Goal: Task Accomplishment & Management: Use online tool/utility

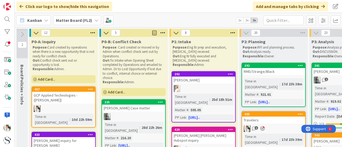
click at [73, 18] on b "Matter Board (FL2)" at bounding box center [74, 20] width 36 height 5
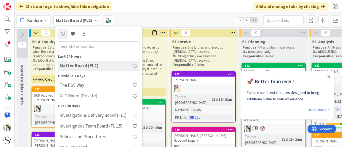
click at [73, 18] on b "Matter Board (FL2)" at bounding box center [74, 20] width 36 height 5
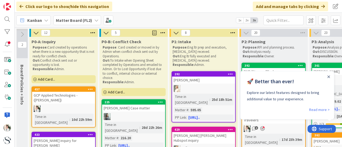
click at [32, 22] on span "Kanban" at bounding box center [34, 20] width 15 height 6
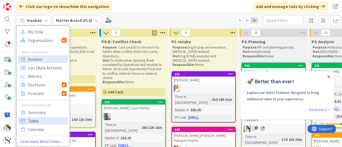
click at [33, 121] on span "Table" at bounding box center [47, 121] width 38 height 8
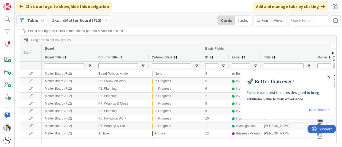
click at [327, 76] on icon "Close Announcement" at bounding box center [328, 77] width 3 height 3
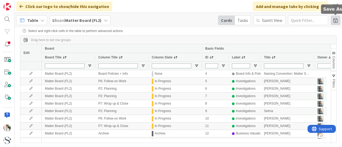
click at [336, 21] on span at bounding box center [336, 20] width 10 height 10
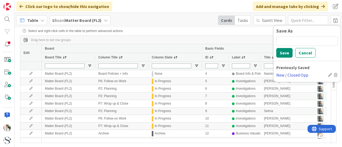
click at [287, 77] on div "New / Closed Opp" at bounding box center [301, 75] width 50 height 6
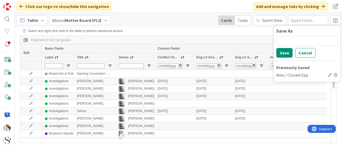
click at [182, 17] on div "Table 1 Board Matter Board (FL2) Cards Tasks [PERSON_NAME] View Save As Save Ca…" at bounding box center [178, 20] width 327 height 15
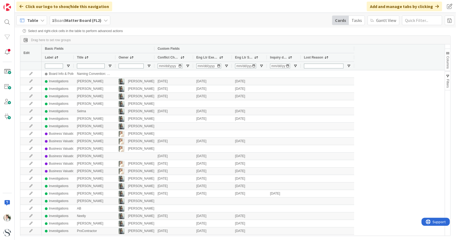
click at [276, 60] on div "Inquiry date" at bounding box center [281, 57] width 22 height 6
click at [278, 57] on span "Inquiry date" at bounding box center [278, 58] width 17 height 4
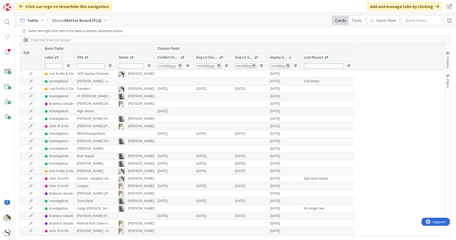
click at [164, 58] on span "Conflict Check" at bounding box center [169, 58] width 22 height 4
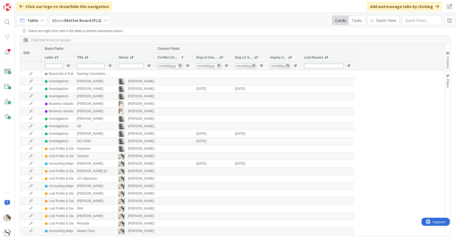
click at [164, 58] on span "Conflict Check" at bounding box center [169, 58] width 22 height 4
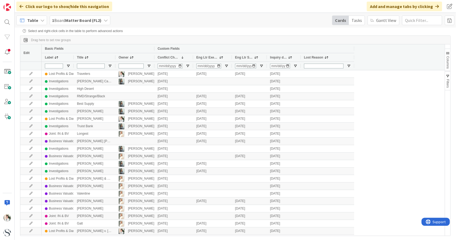
click at [32, 20] on span "Table" at bounding box center [32, 20] width 11 height 6
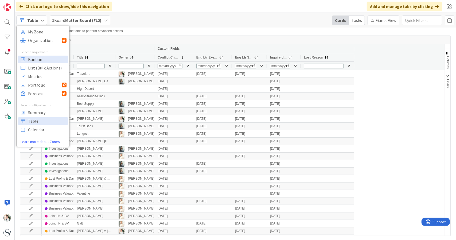
click at [39, 59] on span "Kanban" at bounding box center [47, 59] width 38 height 8
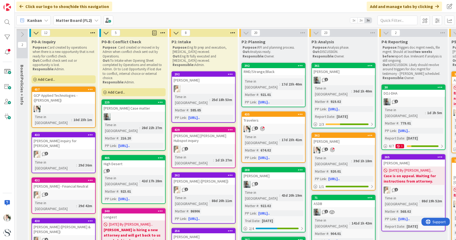
click at [208, 146] on div "1" at bounding box center [203, 149] width 63 height 7
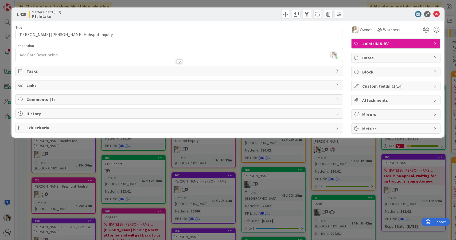
click at [342, 59] on span "Dates" at bounding box center [396, 57] width 68 height 6
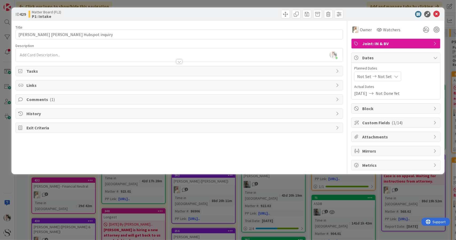
click at [342, 59] on span "Dates" at bounding box center [396, 57] width 68 height 6
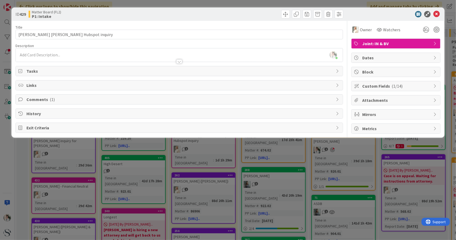
click at [342, 86] on span "Custom Fields ( 1/14 )" at bounding box center [396, 86] width 68 height 6
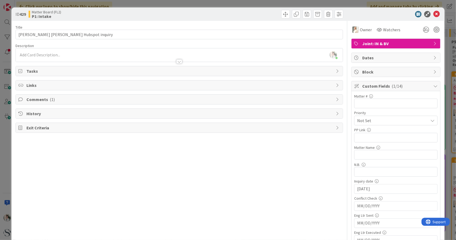
scroll to position [27, 0]
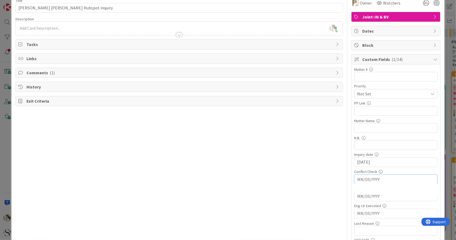
click at [342, 147] on input "MM/DD/YYYY" at bounding box center [395, 179] width 77 height 9
click at [342, 147] on icon "Move backward to switch to the previous month." at bounding box center [365, 192] width 5 height 5
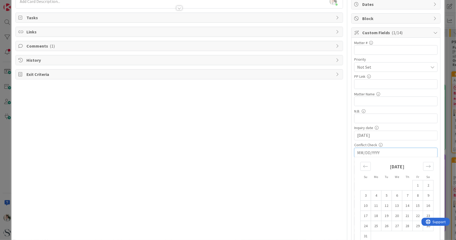
scroll to position [80, 0]
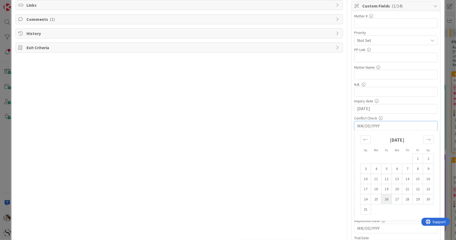
click at [342, 147] on td "26" at bounding box center [386, 199] width 10 height 10
type input "[DATE]"
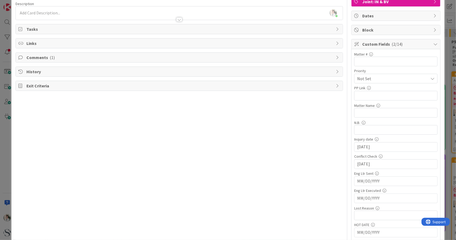
scroll to position [0, 0]
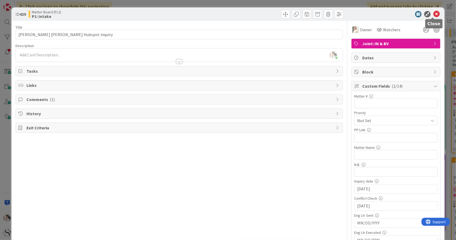
click at [342, 13] on icon at bounding box center [436, 14] width 6 height 6
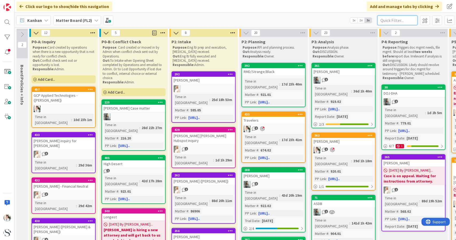
click at [342, 19] on input "text" at bounding box center [397, 20] width 40 height 10
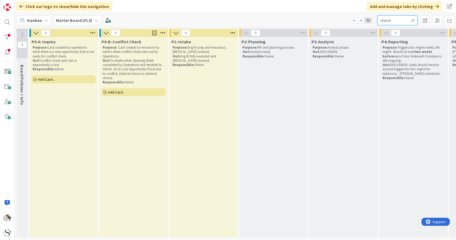
type input "shore"
click at [342, 19] on icon at bounding box center [413, 20] width 4 height 5
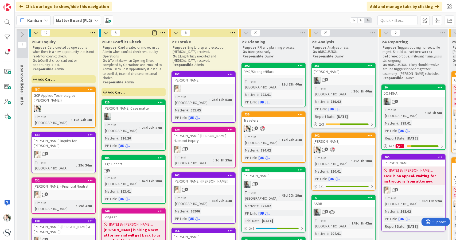
click at [43, 22] on div "Kanban" at bounding box center [33, 20] width 34 height 10
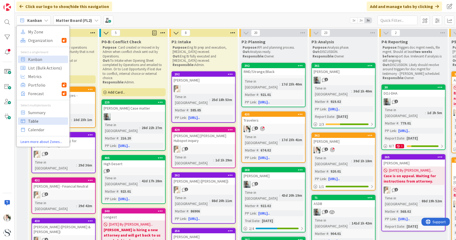
click at [37, 121] on span "Table" at bounding box center [47, 121] width 38 height 8
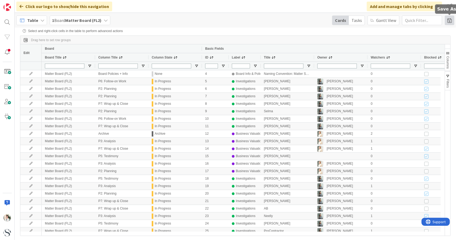
click at [342, 20] on span at bounding box center [450, 20] width 10 height 10
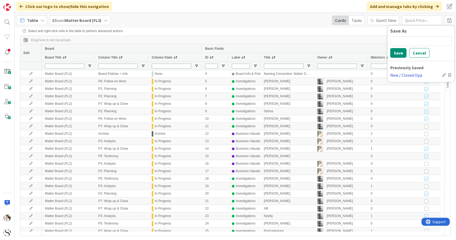
click at [342, 75] on div "New / Closed Opp" at bounding box center [415, 75] width 50 height 6
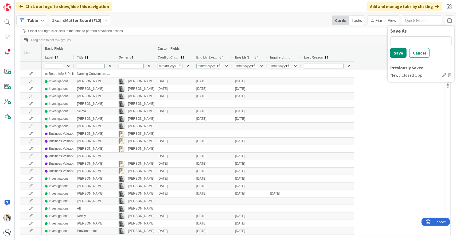
click at [243, 59] on span "Eng Ltr Sent" at bounding box center [244, 58] width 18 height 4
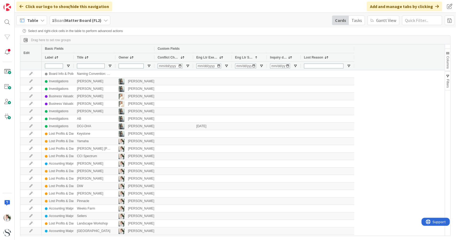
click at [243, 59] on span "Eng Ltr Sent" at bounding box center [244, 58] width 18 height 4
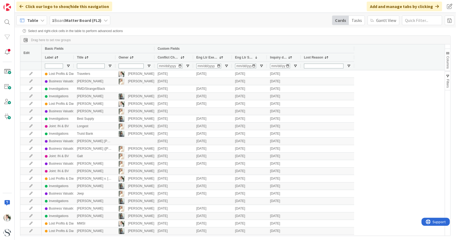
click at [206, 58] on span "Eng Ltr Executed" at bounding box center [207, 58] width 22 height 4
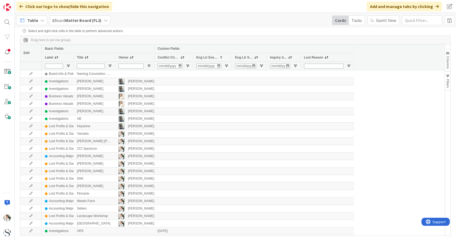
click at [206, 58] on span "Eng Ltr Executed" at bounding box center [207, 58] width 22 height 4
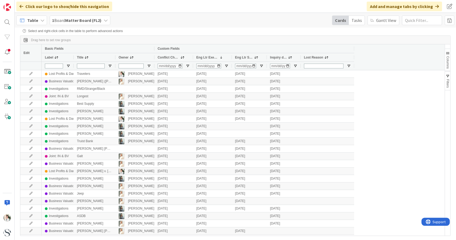
click at [36, 21] on span "Table" at bounding box center [32, 20] width 11 height 6
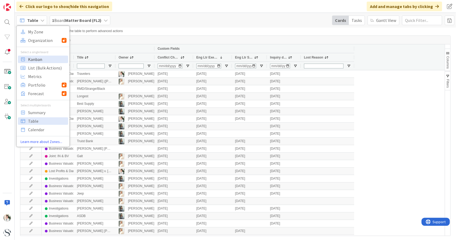
click at [36, 59] on span "Kanban" at bounding box center [47, 59] width 38 height 8
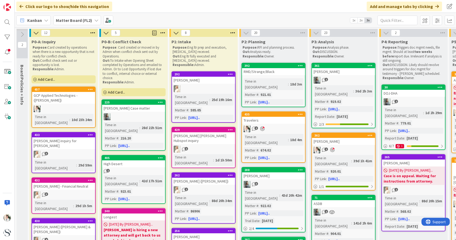
drag, startPoint x: 229, startPoint y: 23, endPoint x: 206, endPoint y: 22, distance: 23.2
click at [206, 22] on div "Kanban Matter Board (FL2) 1x 2x 3x" at bounding box center [235, 20] width 441 height 15
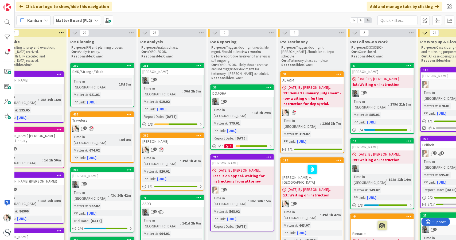
scroll to position [0, 171]
click at [342, 21] on span at bounding box center [425, 20] width 10 height 10
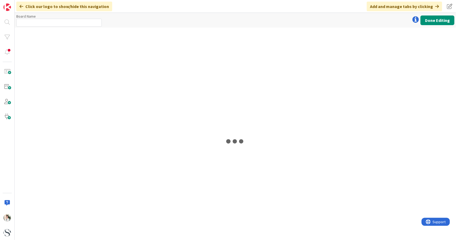
type input "Matter Board (FL2)"
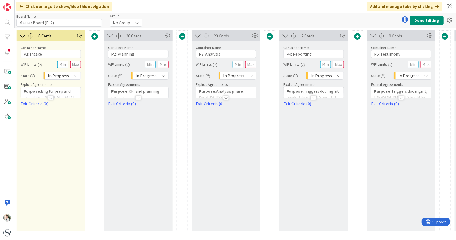
scroll to position [0, 281]
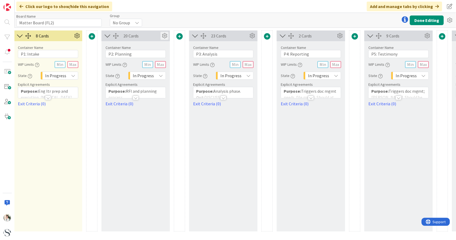
click at [165, 35] on icon at bounding box center [164, 36] width 8 height 8
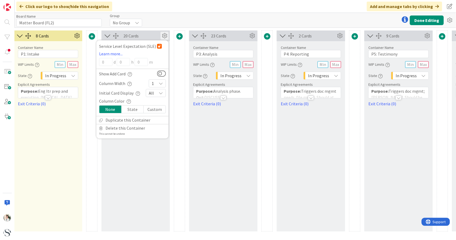
click at [128, 102] on icon "button" at bounding box center [129, 101] width 4 height 4
click at [194, 108] on icon at bounding box center [194, 108] width 5 height 5
click at [128, 109] on div "State" at bounding box center [133, 108] width 22 height 7
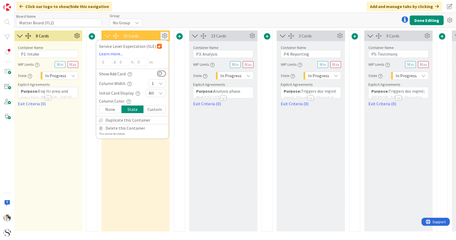
click at [155, 111] on div "Custom" at bounding box center [155, 108] width 22 height 7
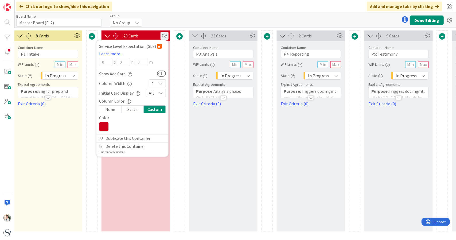
click at [108, 127] on icon at bounding box center [104, 127] width 10 height 10
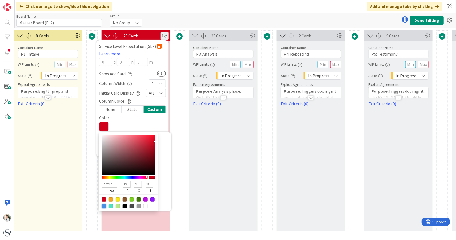
click at [102, 147] on div at bounding box center [104, 206] width 4 height 4
type input "4A90E2"
type input "74"
type input "144"
type input "226"
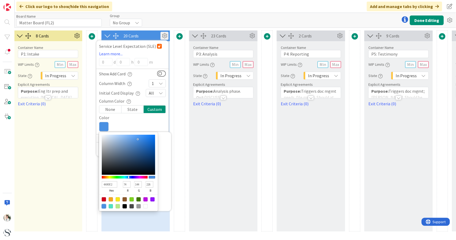
click at [160, 123] on div at bounding box center [132, 127] width 67 height 10
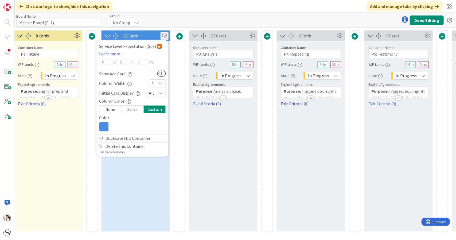
click at [232, 142] on div "23 Cards Container Name 12 / 64 P3: Analysis WIP Limits State In Progress Expli…" at bounding box center [223, 130] width 68 height 201
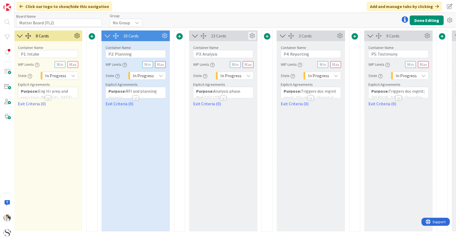
click at [252, 36] on icon at bounding box center [252, 36] width 8 height 8
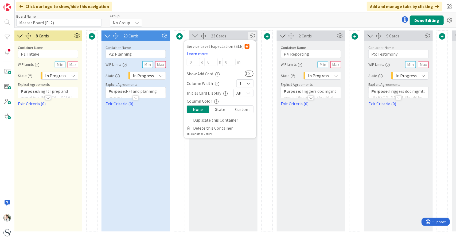
click at [234, 108] on div "Custom" at bounding box center [242, 108] width 22 height 7
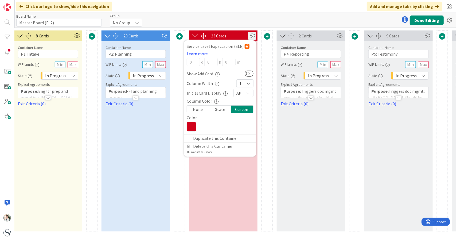
click at [190, 125] on icon at bounding box center [192, 127] width 10 height 10
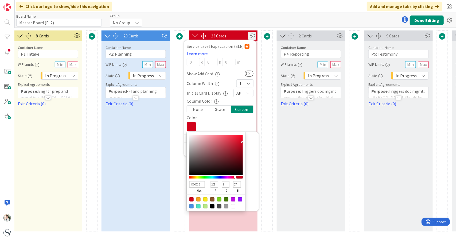
click at [233, 147] on div at bounding box center [233, 199] width 4 height 4
type input "BD10E0"
type input "189"
type input "16"
type input "224"
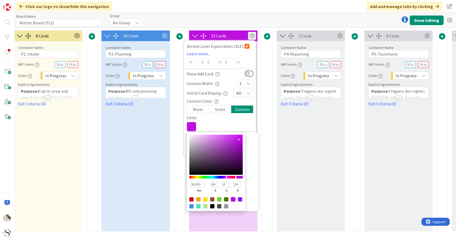
click at [218, 147] on div at bounding box center [219, 199] width 4 height 4
type input "7ED321"
type input "126"
type input "211"
type input "33"
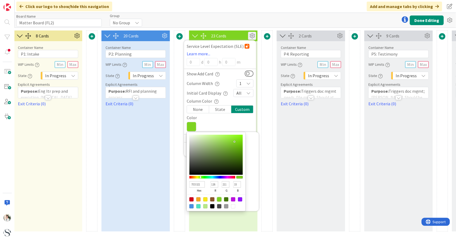
click at [277, 129] on div "2 Cards Container Name 13 / 64 P4: Reporting WIP Limits State In Progress Expli…" at bounding box center [311, 130] width 68 height 201
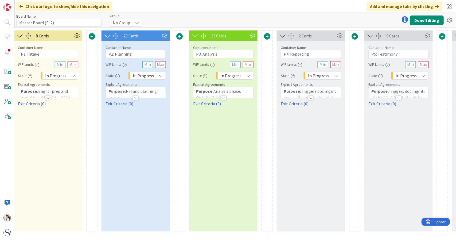
click at [320, 36] on div "2 Cards" at bounding box center [317, 36] width 37 height 6
click at [339, 34] on icon at bounding box center [340, 36] width 8 height 8
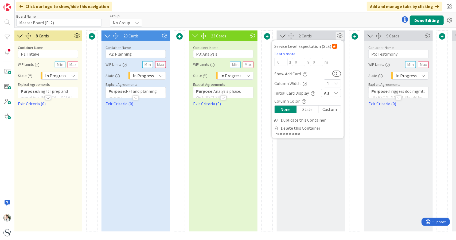
click at [325, 109] on div "Custom" at bounding box center [330, 108] width 22 height 7
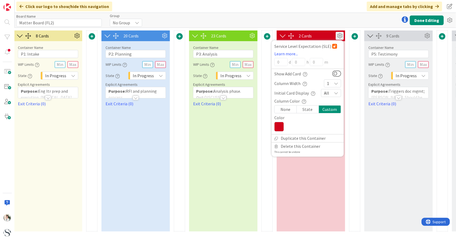
click at [279, 129] on icon at bounding box center [279, 127] width 10 height 10
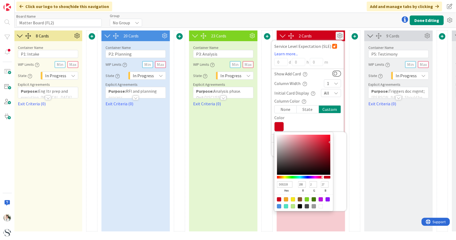
type input "D002CB"
type input "203"
click at [315, 147] on div at bounding box center [300, 177] width 46 height 3
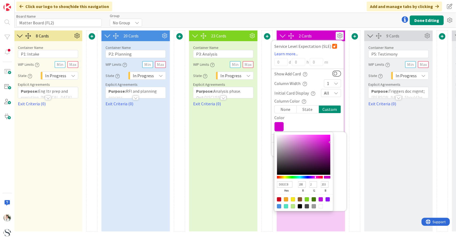
type input "CE02D0"
type input "206"
type input "208"
type input "BF02D0"
type input "191"
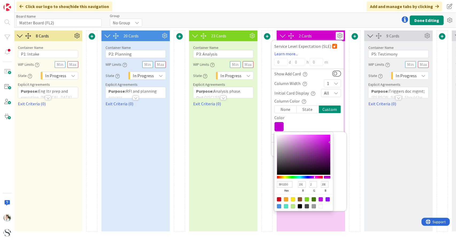
type input "CE02D0"
type input "206"
type input "D002C4"
type input "208"
type input "196"
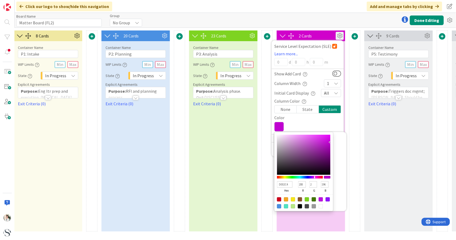
type input "D002BD"
type input "189"
type input "D002AE"
type input "174"
type input "D002A7"
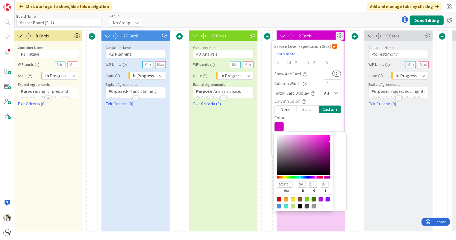
type input "167"
type input "D002A0"
type input "160"
type input "D00299"
type input "153"
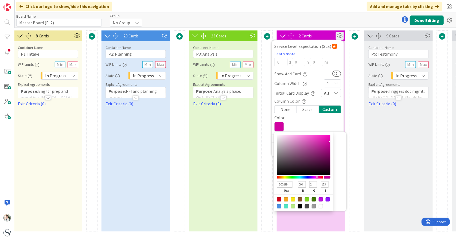
type input "D0028B"
type input "139"
type input "D00283"
type input "131"
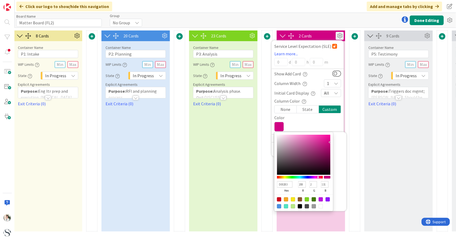
type input "D0026E"
type input "110"
type input "D00267"
type input "103"
type input "D0025F"
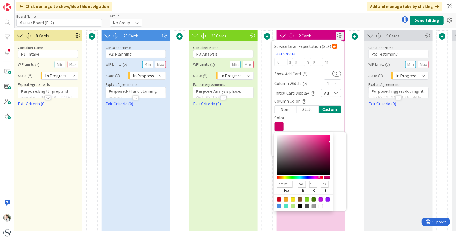
type input "95"
type input "D00258"
type input "88"
type input "D0025F"
type input "95"
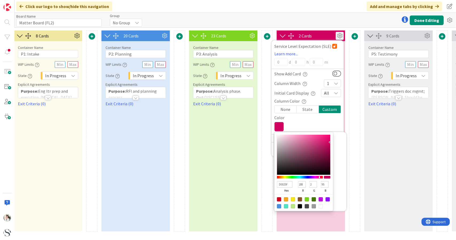
type input "D00267"
type input "103"
type input "D0026E"
type input "110"
type input "D00275"
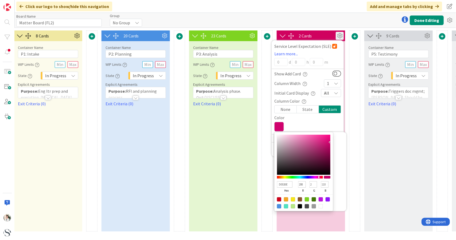
type input "117"
type input "D0027C"
type input "124"
type input "D00283"
type input "131"
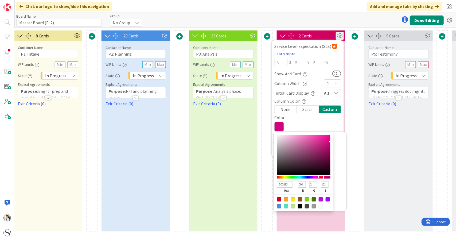
type input "D0028B"
type input "139"
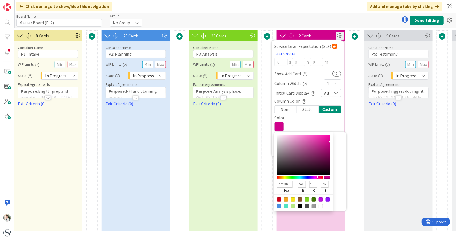
drag, startPoint x: 315, startPoint y: 177, endPoint x: 318, endPoint y: 176, distance: 2.7
click at [318, 147] on div at bounding box center [317, 177] width 1 height 2
click at [327, 147] on div "2 Cards Service Level Expectation (SLE) Learn more... 0 d 0 h 0 m Show Add Card…" at bounding box center [311, 130] width 68 height 201
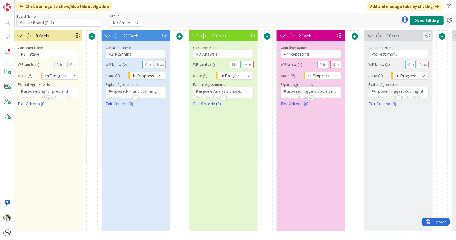
click at [342, 37] on icon at bounding box center [427, 36] width 8 height 8
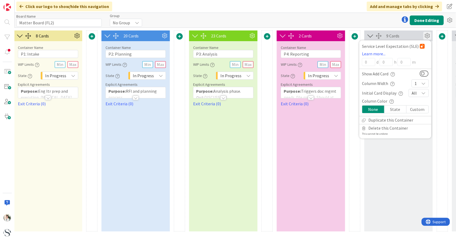
click at [342, 109] on div "Custom" at bounding box center [417, 108] width 22 height 7
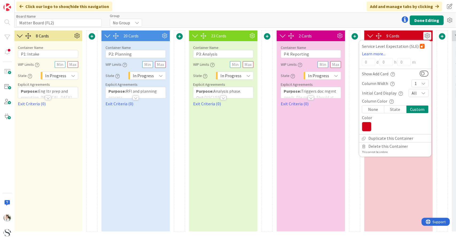
click at [342, 126] on icon at bounding box center [367, 127] width 10 height 10
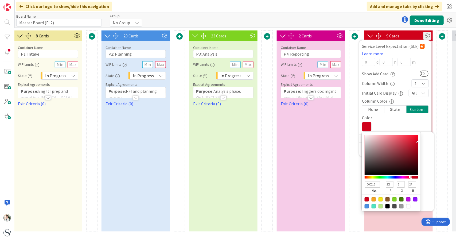
click at [335, 147] on div "2 Cards Service Level Expectation (SLE) Learn more... 0 d 0 h 0 m Show Add Card…" at bounding box center [311, 130] width 68 height 201
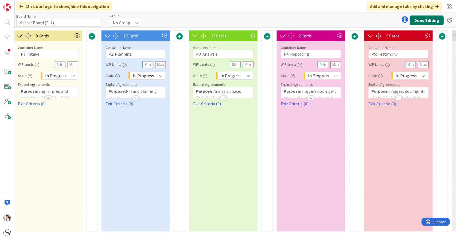
click at [342, 18] on button "Done Editing" at bounding box center [427, 20] width 34 height 10
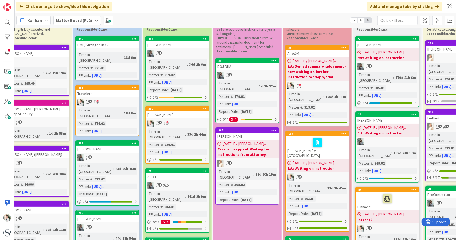
scroll to position [0, 166]
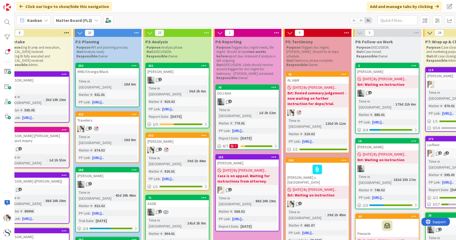
click at [279, 21] on div "Kanban Matter Board (FL2) 1x 2x 3x" at bounding box center [235, 20] width 441 height 15
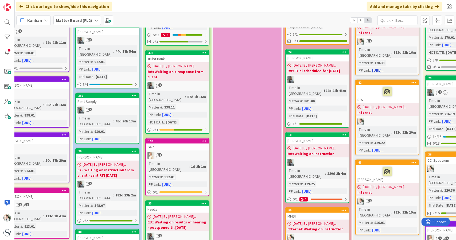
scroll to position [294, 166]
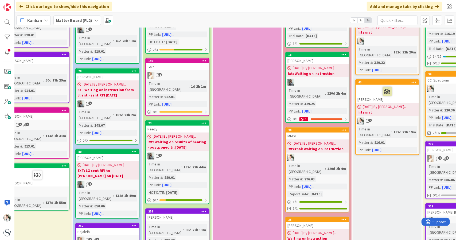
click at [307, 9] on div "Click our logo to show/hide this navigation Add and manage tabs by clicking" at bounding box center [235, 6] width 441 height 13
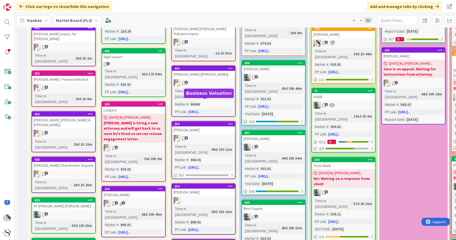
scroll to position [0, 0]
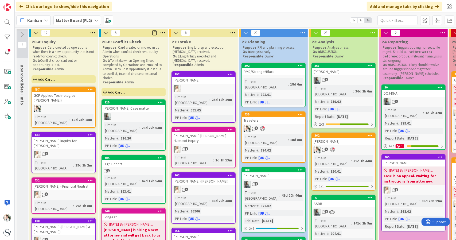
click at [342, 22] on span "1x" at bounding box center [353, 20] width 7 height 5
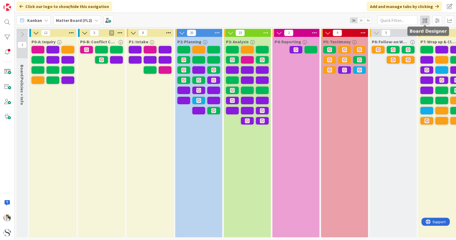
click at [342, 21] on span at bounding box center [425, 20] width 10 height 10
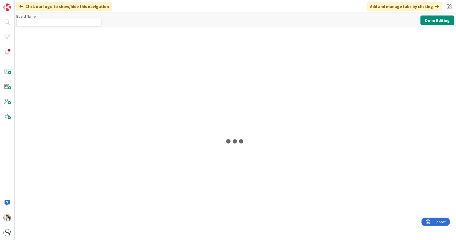
type input "Matter Board (FL2)"
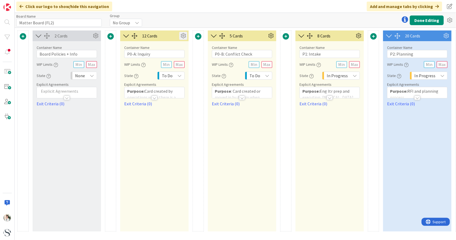
click at [183, 36] on icon at bounding box center [183, 36] width 8 height 8
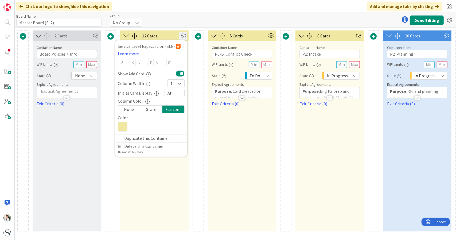
click at [124, 127] on icon at bounding box center [123, 127] width 10 height 10
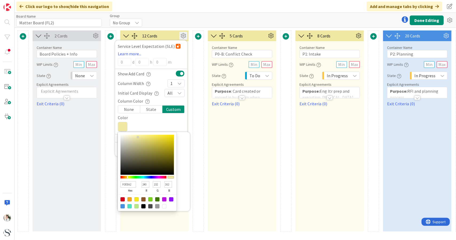
type input "F0E6A2"
type input "230"
type input "E7F0A2"
type input "231"
type input "240"
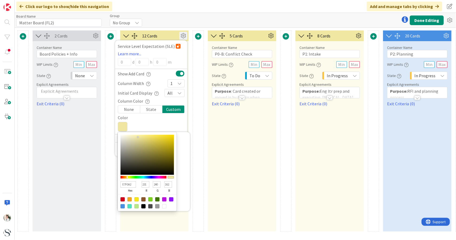
type input "D9F0A2"
type input "217"
type input "D7F0A2"
type input "215"
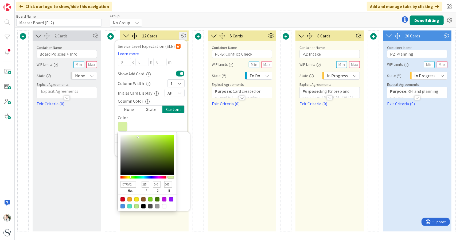
type input "C6F0A2"
type input "198"
type input "C4F0A2"
type input "196"
type input "B0F0A2"
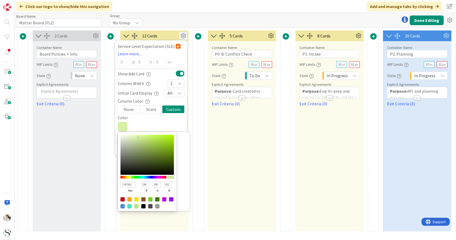
type input "176"
type input "A2F0A4"
type input "162"
type input "164"
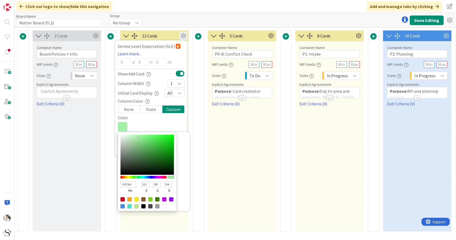
type input "A2F0B7"
type input "183"
type input "A2F0C2"
type input "194"
type input "A2F0C7"
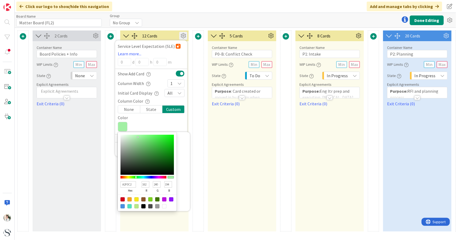
type input "199"
type input "A2F0CD"
type input "205"
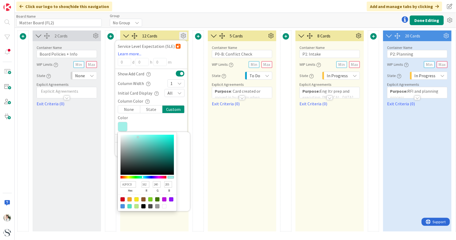
type input "A2F0E8"
type input "232"
type input "A2F0EB"
type input "235"
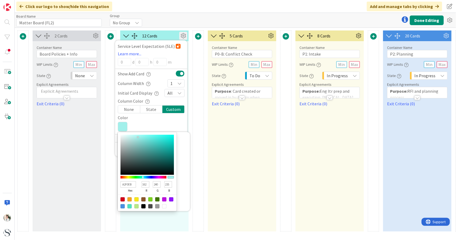
type input "A2EBF0"
type input "235"
type input "240"
type input "A2E8F0"
type input "232"
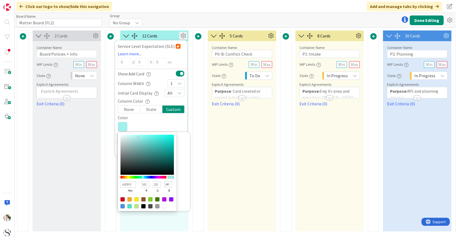
type input "A2E5F0"
type input "229"
type input "A2DDF0"
type input "221"
type input "A2DAF0"
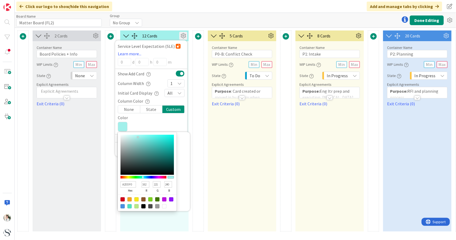
type input "218"
type input "A2D8F0"
type input "216"
type input "A2CFF0"
type input "207"
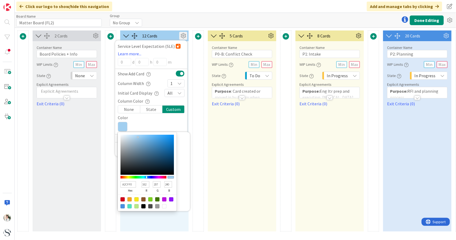
type input "A2CDF0"
type input "205"
type input "A2BCF0"
type input "188"
type input "A2B4F0"
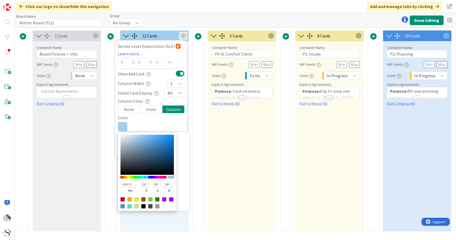
type input "180"
type input "A2B1F0"
type input "177"
type input "A2AFF0"
type input "175"
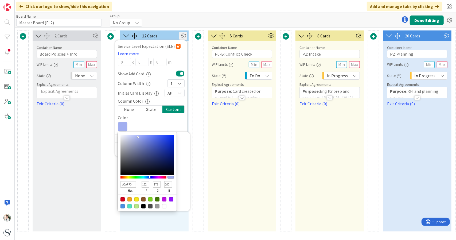
type input "A2ACF0"
type input "172"
type input "A2A9F0"
type input "169"
type input "A2A7F0"
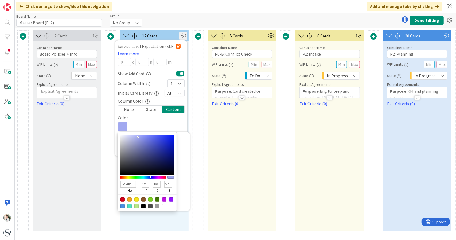
type input "167"
type input "A6A2F0"
type input "166"
type input "162"
type input "B0A2F0"
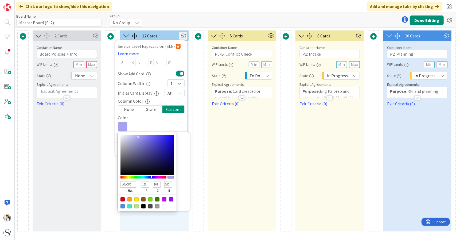
type input "176"
type input "B9A2F0"
type input "185"
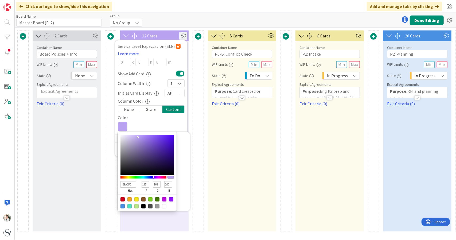
type input "BBA2F0"
type input "187"
type input "BEA2F0"
type input "190"
type input "C1A2F0"
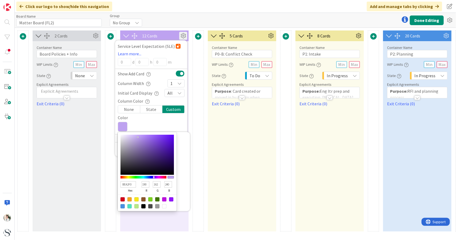
type input "193"
type input "C4A2F0"
type input "196"
type input "C6A2F0"
type input "198"
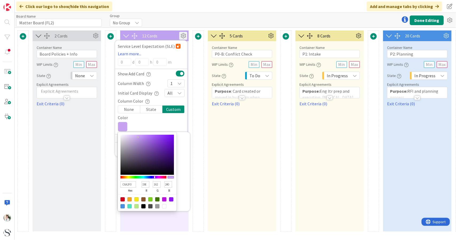
type input "C9A2F0"
type input "201"
type input "CCA2F0"
type input "204"
type input "CEA2F0"
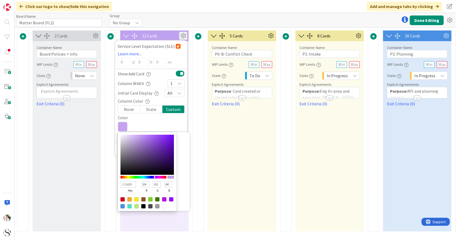
type input "206"
type input "D1A2F0"
type input "209"
type input "D4A2F0"
type input "212"
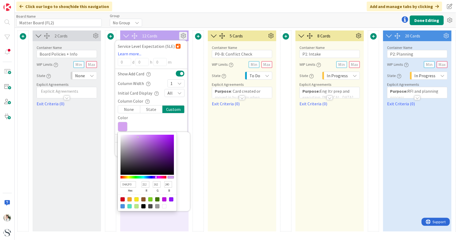
type input "D9A2F0"
type input "217"
type input "DFA2F0"
type input "223"
type input "E4A2F0"
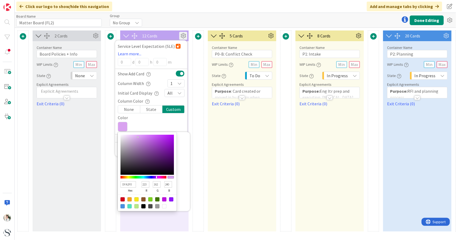
type input "228"
type input "EFA2F0"
type input "239"
type input "F0A2EE"
type input "240"
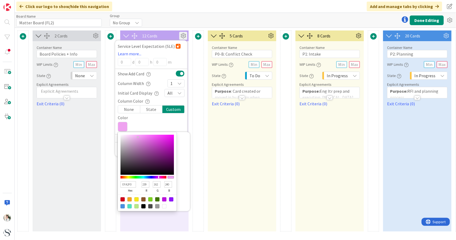
type input "238"
type input "F0A2EB"
type input "235"
type input "F0A2E6"
type input "230"
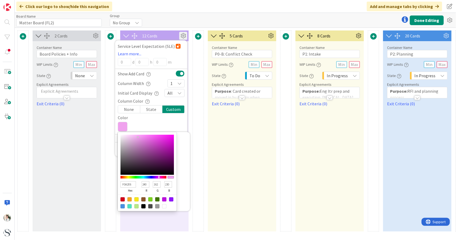
type input "F0A2E3"
type input "227"
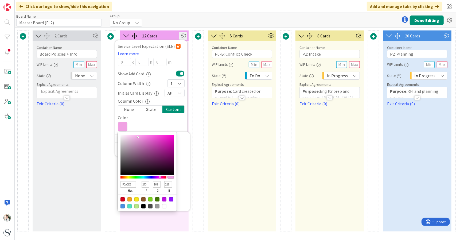
type input "F0A2E1"
type input "225"
type input "F0A2AA"
type input "170"
type input "F0A2A3"
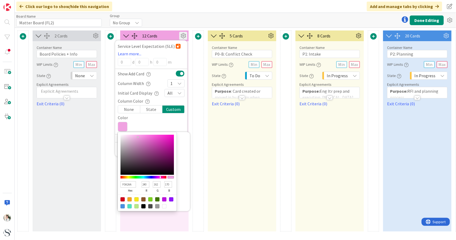
type input "163"
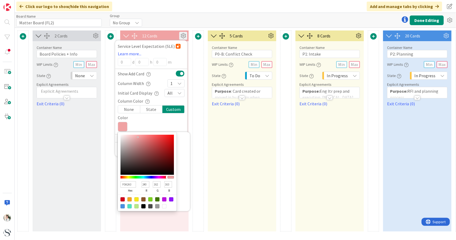
type input "F0A2A2"
type input "162"
type input "F0A2A5"
type input "165"
type input "F0A2AA"
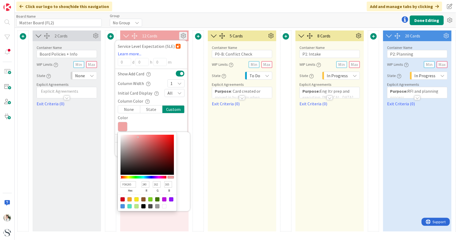
type input "170"
type input "F0A2B2"
type input "178"
type input "F0A2B5"
type input "181"
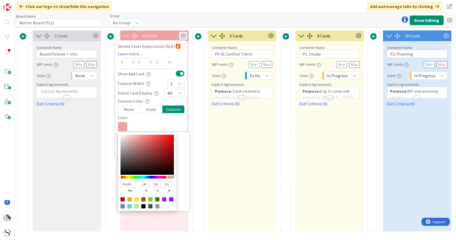
type input "F0A2B8"
type input "184"
type input "F0A2BD"
type input "189"
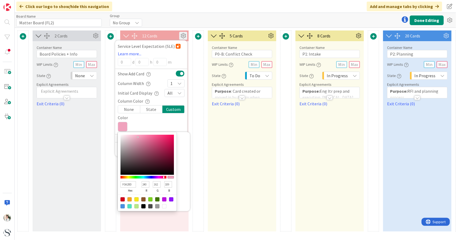
type input "F0A2C0"
type input "192"
type input "F0A2C8"
type input "200"
type input "F0A2D8"
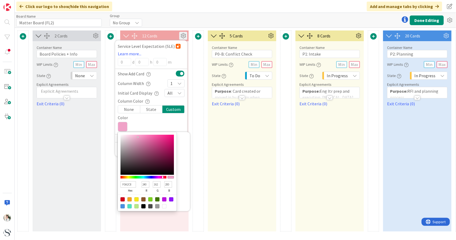
type input "216"
type input "F0A2E1"
type input "225"
type input "F0A2E6"
type input "230"
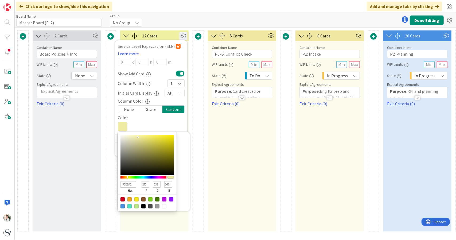
click at [128, 147] on div at bounding box center [127, 177] width 1 height 2
click at [129, 147] on div at bounding box center [129, 199] width 4 height 4
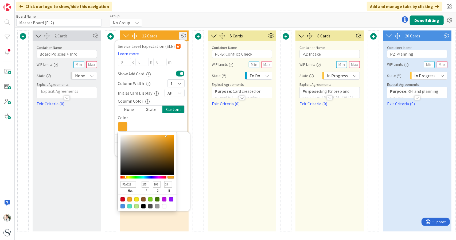
click at [226, 147] on div "5 Cards Container Name 20 / 64 P0-B: Conflict Check WIP Limits State To Do Expl…" at bounding box center [242, 130] width 68 height 201
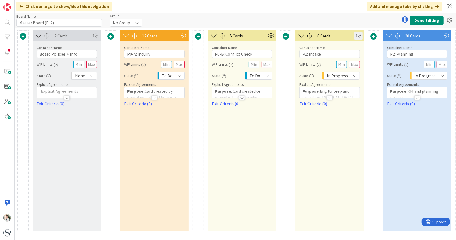
click at [342, 36] on icon at bounding box center [358, 36] width 8 height 8
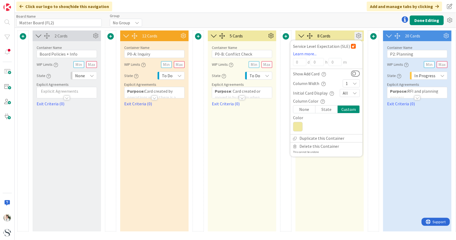
click at [296, 128] on icon at bounding box center [298, 127] width 10 height 10
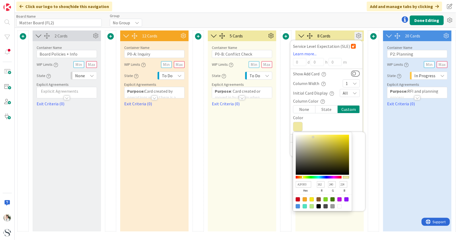
click at [317, 147] on div at bounding box center [319, 177] width 46 height 3
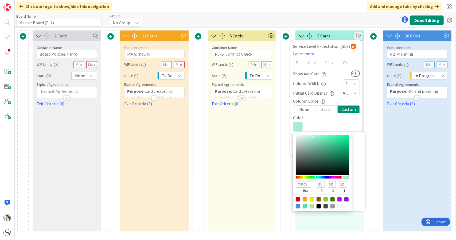
click at [316, 147] on div at bounding box center [315, 177] width 1 height 2
click at [258, 147] on div "5 Cards Container Name 20 / 64 P0-B: Conflict Check WIP Limits State To Do Expl…" at bounding box center [242, 130] width 68 height 201
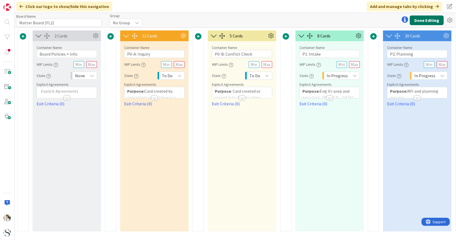
click at [342, 23] on button "Done Editing" at bounding box center [427, 20] width 34 height 10
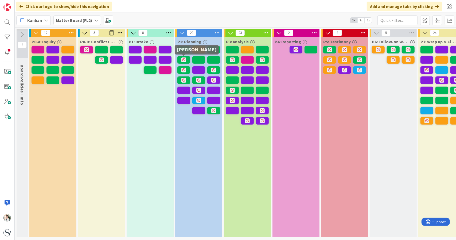
click at [342, 21] on span at bounding box center [425, 20] width 10 height 10
click at [342, 19] on span at bounding box center [425, 20] width 10 height 10
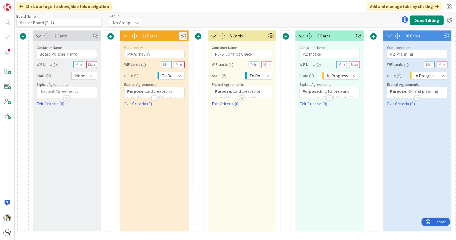
click at [183, 33] on icon at bounding box center [183, 36] width 8 height 8
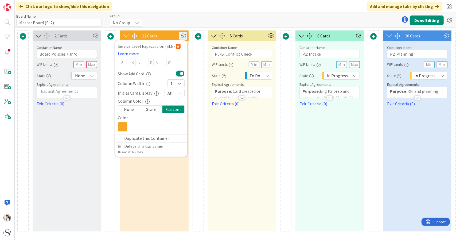
click at [126, 128] on icon at bounding box center [123, 127] width 10 height 10
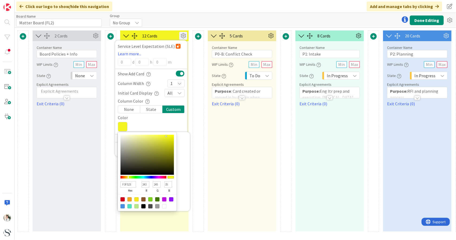
drag, startPoint x: 125, startPoint y: 178, endPoint x: 128, endPoint y: 178, distance: 3.2
click at [128, 147] on div at bounding box center [128, 177] width 1 height 2
click at [180, 147] on div "12 Cards Service Level Expectation (SLE) Learn more... 0 d 0 h 0 m Show Add Car…" at bounding box center [154, 130] width 68 height 201
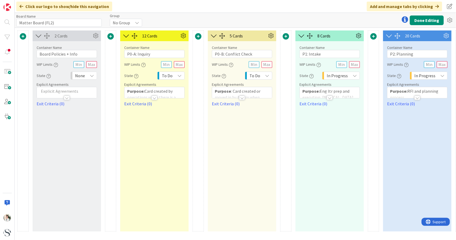
click at [247, 37] on div "5 Cards" at bounding box center [248, 36] width 37 height 6
click at [272, 36] on icon at bounding box center [271, 36] width 8 height 8
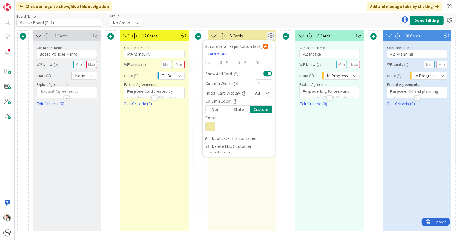
click at [208, 128] on icon at bounding box center [210, 127] width 10 height 10
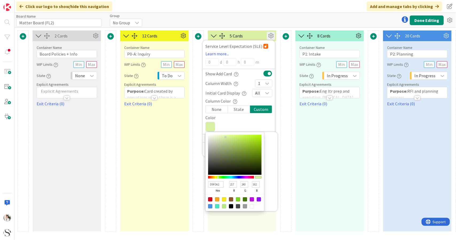
drag, startPoint x: 214, startPoint y: 177, endPoint x: 218, endPoint y: 178, distance: 3.7
click at [218, 147] on div at bounding box center [231, 177] width 46 height 5
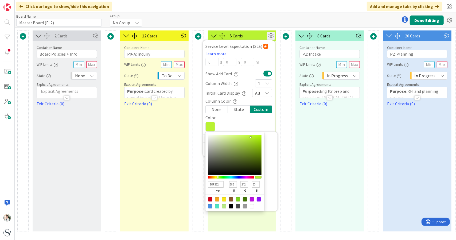
drag, startPoint x: 225, startPoint y: 136, endPoint x: 250, endPoint y: 136, distance: 25.6
click at [250, 136] on div at bounding box center [250, 136] width 1 height 1
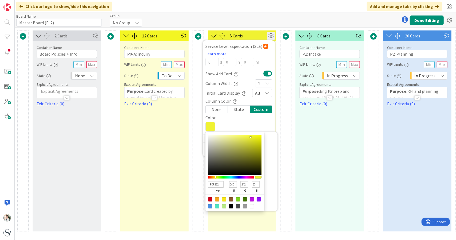
click at [216, 147] on div at bounding box center [215, 177] width 1 height 2
drag, startPoint x: 251, startPoint y: 136, endPoint x: 259, endPoint y: 136, distance: 8.3
click at [259, 136] on div at bounding box center [259, 136] width 1 height 1
click at [152, 110] on div "12 Cards Service Level Expectation (SLE) Learn more... 0 d 0 h 0 m Show Add Car…" at bounding box center [154, 130] width 68 height 201
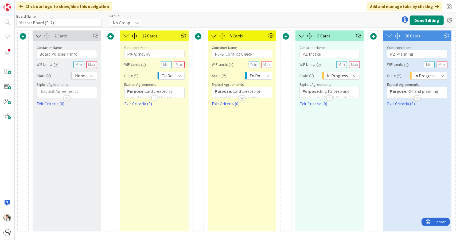
click at [159, 113] on div "12 Cards Service Level Expectation (SLE) Learn more... 0 d 0 h 0 m Show Add Car…" at bounding box center [154, 130] width 68 height 201
click at [184, 37] on icon at bounding box center [183, 36] width 8 height 8
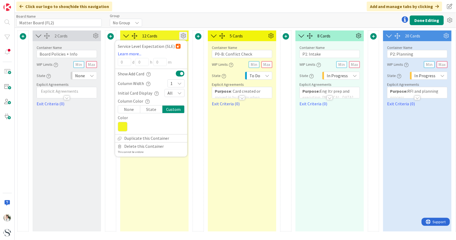
click at [124, 125] on icon at bounding box center [123, 127] width 10 height 10
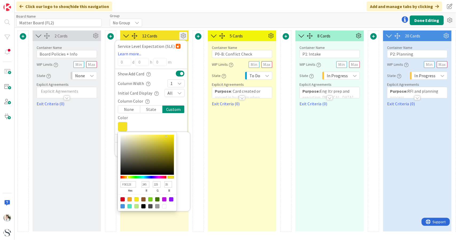
click at [127, 147] on div at bounding box center [127, 177] width 1 height 2
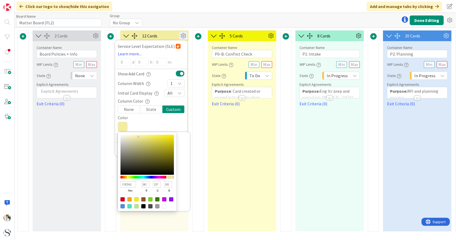
drag, startPoint x: 166, startPoint y: 136, endPoint x: 138, endPoint y: 136, distance: 27.2
click at [138, 136] on div at bounding box center [138, 136] width 1 height 1
click at [239, 147] on div "5 Cards Service Level Expectation (SLE) Learn more... 0 d 0 h 0 m Show Add Card…" at bounding box center [242, 130] width 68 height 201
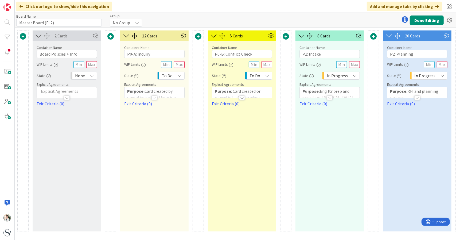
click at [234, 120] on div "5 Cards Service Level Expectation (SLE) Learn more... 0 d 0 h 0 m Show Add Card…" at bounding box center [242, 130] width 68 height 201
click at [269, 35] on icon at bounding box center [271, 36] width 8 height 8
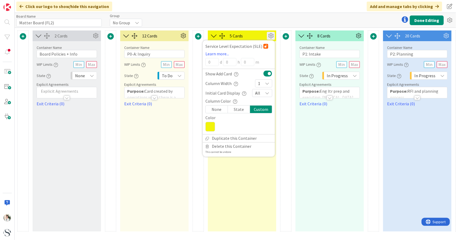
click at [212, 126] on icon at bounding box center [210, 127] width 10 height 10
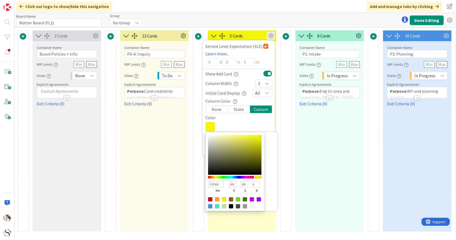
click at [261, 136] on div at bounding box center [260, 136] width 1 height 1
click at [255, 147] on div "5 Cards Service Level Expectation (SLE) Learn more... 0 d 0 h 0 m Show Add Card…" at bounding box center [242, 130] width 68 height 201
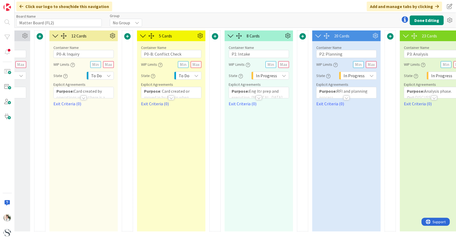
scroll to position [0, 74]
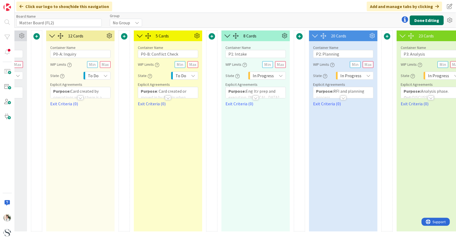
click at [342, 18] on button "Done Editing" at bounding box center [427, 20] width 34 height 10
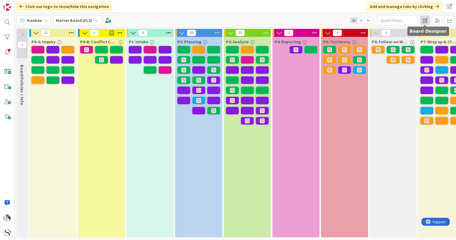
click at [342, 20] on span at bounding box center [425, 20] width 10 height 10
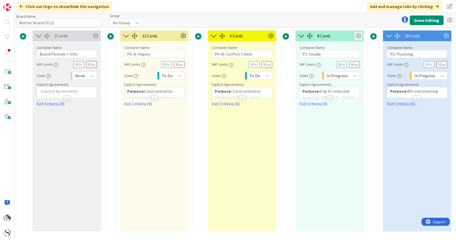
click at [342, 37] on icon at bounding box center [358, 36] width 8 height 8
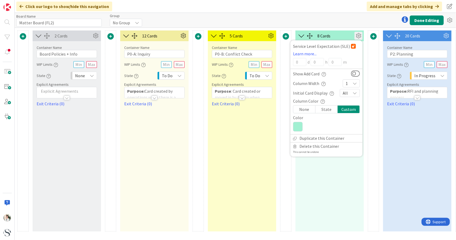
click at [298, 125] on icon at bounding box center [298, 127] width 10 height 10
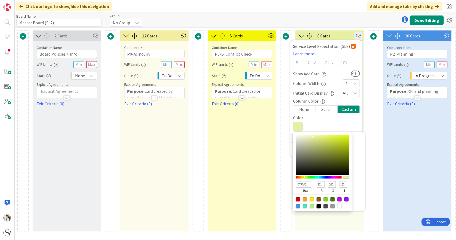
drag, startPoint x: 316, startPoint y: 177, endPoint x: 304, endPoint y: 179, distance: 11.6
click at [304, 147] on div at bounding box center [319, 177] width 46 height 5
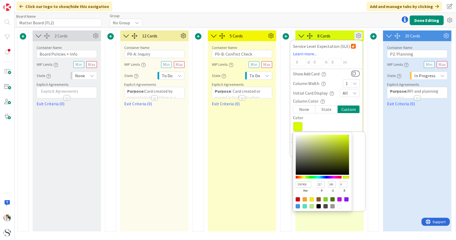
drag, startPoint x: 312, startPoint y: 136, endPoint x: 348, endPoint y: 135, distance: 35.8
click at [342, 135] on div at bounding box center [348, 135] width 1 height 1
click at [236, 147] on div "5 Cards Container Name 20 / 64 P0-B: Conflict Check WIP Limits State To Do Expl…" at bounding box center [242, 130] width 68 height 201
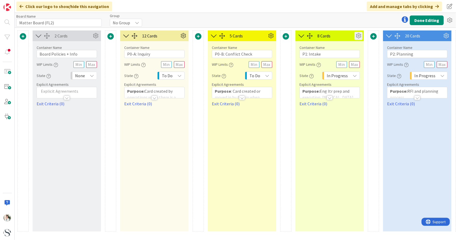
click at [342, 36] on icon at bounding box center [358, 36] width 8 height 8
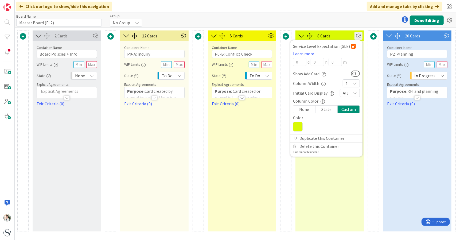
click at [296, 128] on icon at bounding box center [298, 127] width 10 height 10
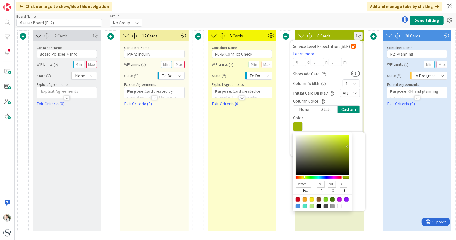
drag, startPoint x: 348, startPoint y: 135, endPoint x: 348, endPoint y: 146, distance: 10.9
click at [342, 146] on div at bounding box center [347, 146] width 1 height 1
click at [257, 147] on div "5 Cards Container Name 20 / 64 P0-B: Conflict Check WIP Limits State To Do Expl…" at bounding box center [242, 130] width 68 height 201
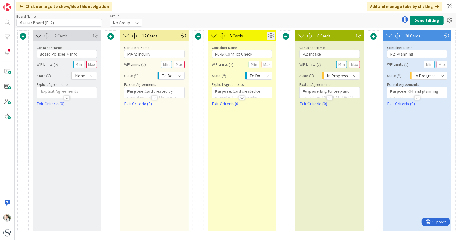
click at [272, 35] on icon at bounding box center [271, 36] width 8 height 8
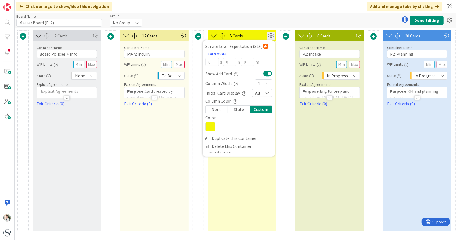
click at [210, 127] on icon at bounding box center [210, 127] width 10 height 10
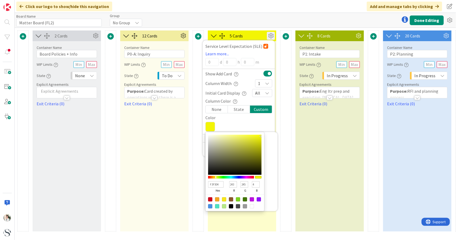
click at [334, 137] on div "8 Cards Service Level Expectation (SLE) Learn more... 0 d 0 h 0 m Show Add Card…" at bounding box center [329, 130] width 68 height 201
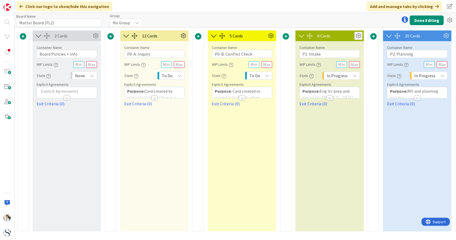
click at [342, 36] on icon at bounding box center [358, 36] width 8 height 8
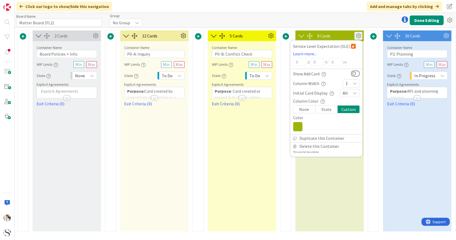
click at [299, 128] on icon at bounding box center [298, 127] width 10 height 10
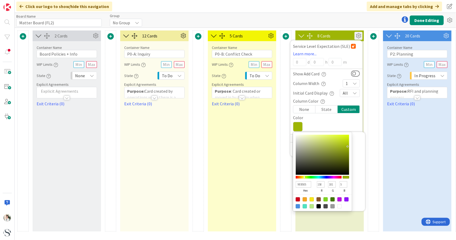
click at [252, 138] on div "5 Cards Service Level Expectation (SLE) Learn more... 0 d 0 h 0 m Show Add Card…" at bounding box center [242, 130] width 68 height 201
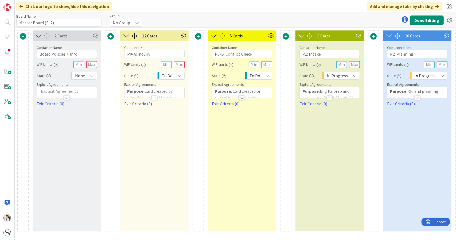
click at [255, 127] on div "5 Cards Service Level Expectation (SLE) Learn more... 0 d 0 h 0 m Show Add Card…" at bounding box center [242, 130] width 68 height 201
click at [342, 36] on icon at bounding box center [358, 36] width 8 height 8
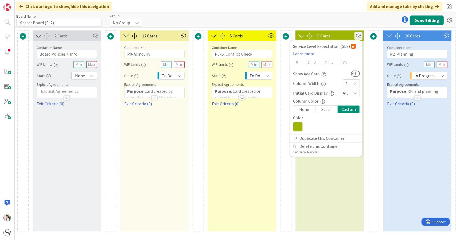
click at [253, 118] on div "5 Cards Service Level Expectation (SLE) Learn more... 0 d 0 h 0 m Show Add Card…" at bounding box center [242, 130] width 68 height 201
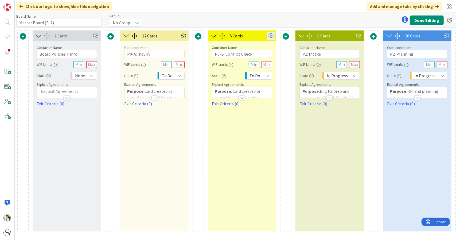
click at [271, 34] on icon at bounding box center [271, 36] width 8 height 8
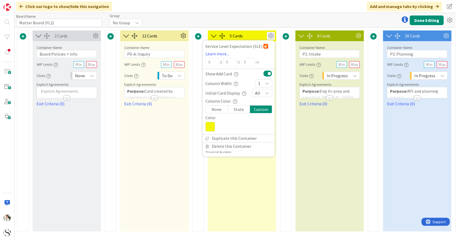
click at [210, 127] on icon at bounding box center [210, 127] width 10 height 10
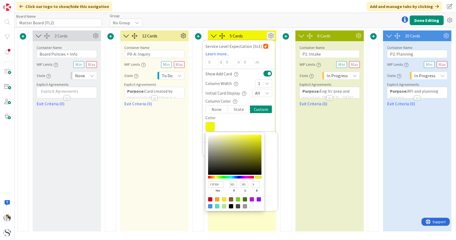
click at [330, 137] on div "8 Cards Service Level Expectation (SLE) Learn more... 0 d 0 h 0 m Show Add Card…" at bounding box center [329, 130] width 68 height 201
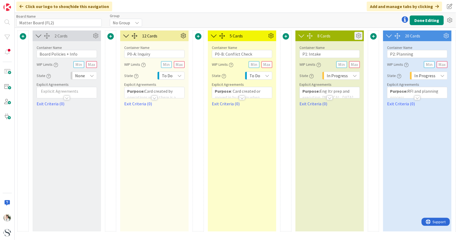
click at [342, 34] on icon at bounding box center [358, 36] width 8 height 8
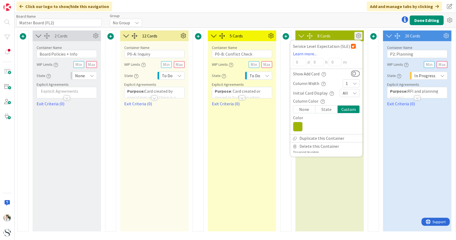
click at [297, 124] on icon at bounding box center [298, 127] width 10 height 10
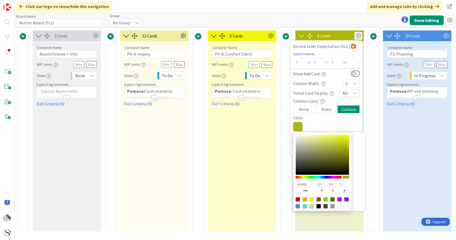
click at [304, 147] on div at bounding box center [303, 177] width 1 height 2
click at [271, 147] on div "5 Cards Service Level Expectation (SLE) Learn more... 0 d 0 h 0 m Show Add Card…" at bounding box center [242, 130] width 68 height 201
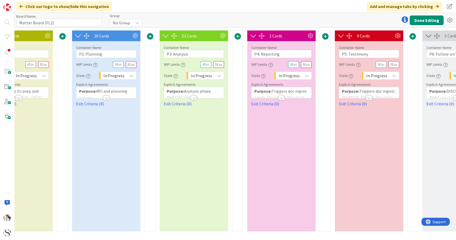
scroll to position [0, 312]
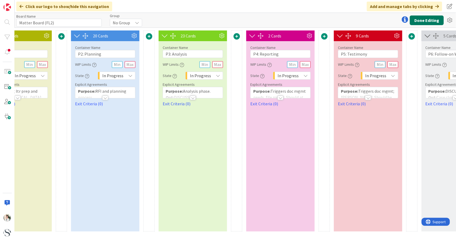
click at [342, 22] on button "Done Editing" at bounding box center [427, 20] width 34 height 10
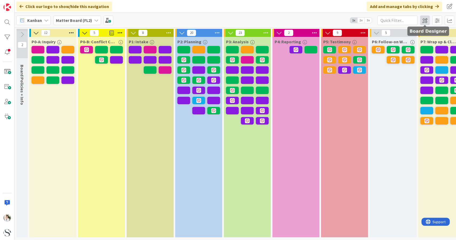
click at [342, 19] on span at bounding box center [425, 20] width 10 height 10
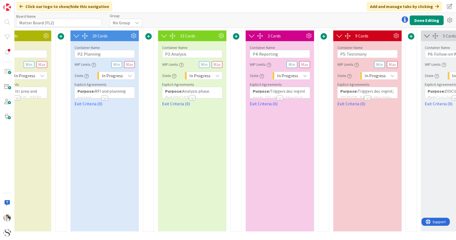
scroll to position [0, 315]
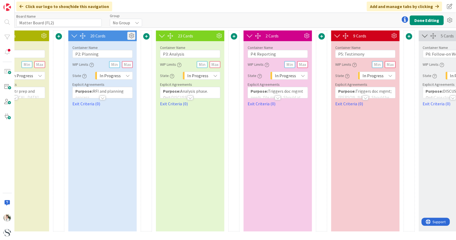
click at [132, 34] on icon at bounding box center [131, 36] width 8 height 8
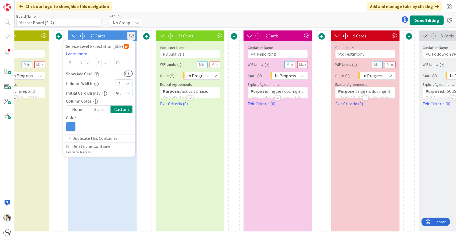
click at [67, 128] on icon at bounding box center [71, 127] width 10 height 10
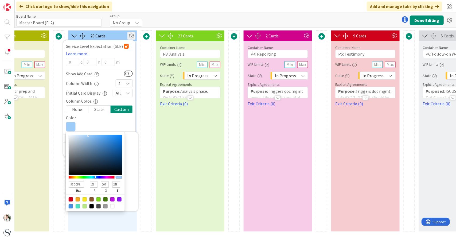
drag, startPoint x: 104, startPoint y: 139, endPoint x: 88, endPoint y: 135, distance: 16.7
click at [88, 135] on div at bounding box center [88, 135] width 1 height 1
click at [90, 147] on div "20 Cards Service Level Expectation (SLE) Learn more... 0 d 0 h 0 m Show Add Car…" at bounding box center [102, 130] width 68 height 201
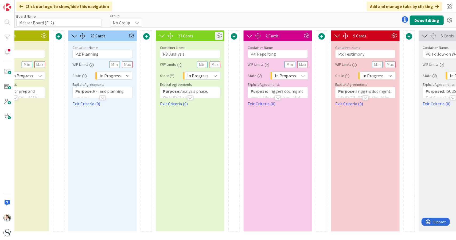
click at [217, 36] on icon at bounding box center [219, 36] width 8 height 8
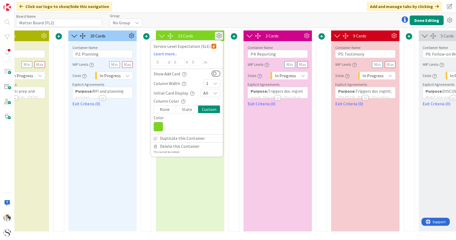
click at [158, 128] on icon at bounding box center [159, 127] width 10 height 10
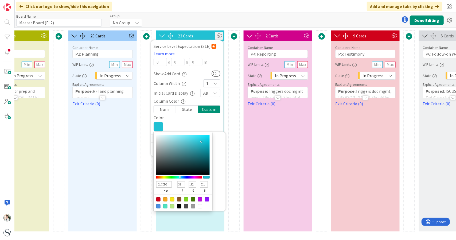
drag, startPoint x: 167, startPoint y: 176, endPoint x: 180, endPoint y: 177, distance: 13.4
click at [180, 147] on div at bounding box center [179, 177] width 46 height 3
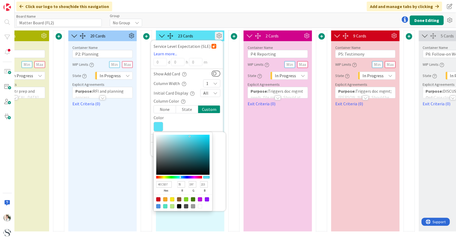
drag, startPoint x: 201, startPoint y: 141, endPoint x: 189, endPoint y: 139, distance: 11.6
click at [189, 136] on div at bounding box center [182, 155] width 53 height 40
click at [189, 139] on div at bounding box center [182, 155] width 53 height 40
click at [251, 142] on div "2 Cards Container Name 13 / 64 P4: Reporting WIP Limits State In Progress Expli…" at bounding box center [278, 130] width 68 height 201
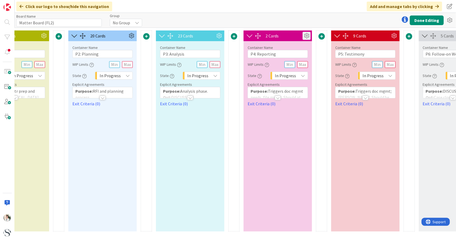
click at [306, 35] on icon at bounding box center [307, 36] width 8 height 8
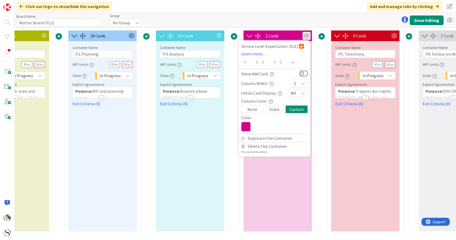
click at [245, 125] on icon at bounding box center [246, 127] width 10 height 10
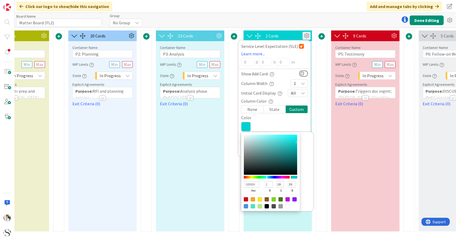
drag, startPoint x: 285, startPoint y: 177, endPoint x: 267, endPoint y: 178, distance: 17.9
click at [267, 147] on div at bounding box center [267, 177] width 46 height 3
drag, startPoint x: 296, startPoint y: 141, endPoint x: 296, endPoint y: 136, distance: 5.4
click at [296, 136] on div at bounding box center [295, 136] width 1 height 1
click at [342, 138] on div "9 Cards Container Name 13 / 64 P5: Testimony WIP Limits State In Progress Expli…" at bounding box center [365, 130] width 68 height 201
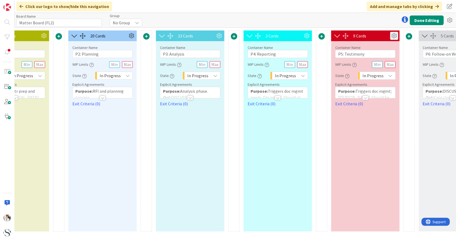
click at [342, 37] on icon at bounding box center [394, 36] width 8 height 8
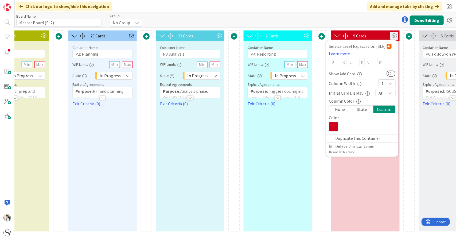
click at [333, 127] on icon at bounding box center [334, 127] width 10 height 10
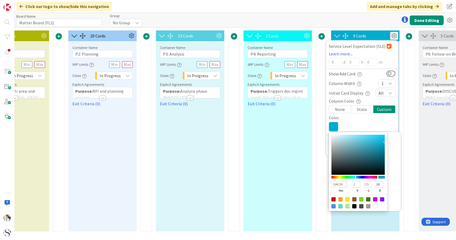
drag, startPoint x: 377, startPoint y: 178, endPoint x: 356, endPoint y: 177, distance: 20.8
click at [342, 147] on div at bounding box center [355, 177] width 1 height 2
drag, startPoint x: 384, startPoint y: 141, endPoint x: 384, endPoint y: 145, distance: 4.0
click at [342, 145] on div at bounding box center [357, 155] width 53 height 40
click at [307, 147] on div "2 Cards Service Level Expectation (SLE) Learn more... 0 d 0 h 0 m Show Add Card…" at bounding box center [278, 130] width 68 height 201
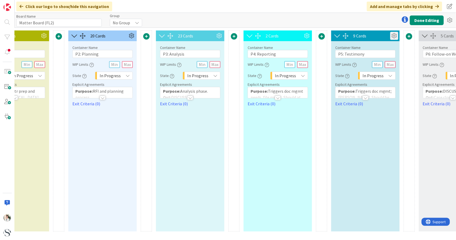
click at [342, 35] on icon at bounding box center [394, 36] width 8 height 8
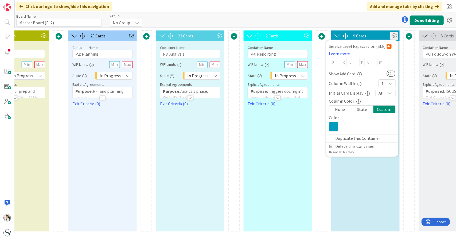
click at [342, 108] on div "Custom" at bounding box center [384, 108] width 22 height 7
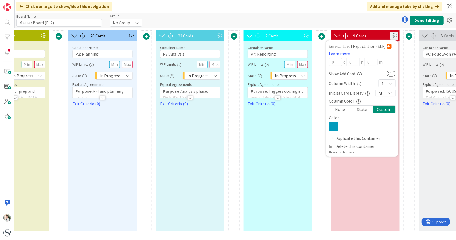
click at [332, 127] on icon at bounding box center [334, 127] width 10 height 10
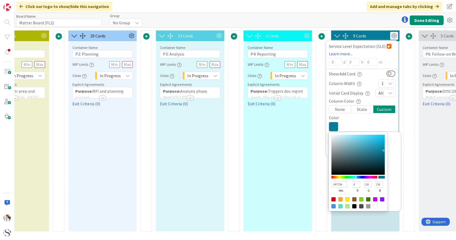
drag, startPoint x: 383, startPoint y: 144, endPoint x: 383, endPoint y: 150, distance: 5.9
click at [342, 147] on div at bounding box center [383, 150] width 1 height 1
click at [342, 147] on div at bounding box center [356, 177] width 1 height 2
click at [286, 147] on div "2 Cards Service Level Expectation (SLE) Learn more... 0 d 0 h 0 m Show Add Card…" at bounding box center [278, 130] width 68 height 201
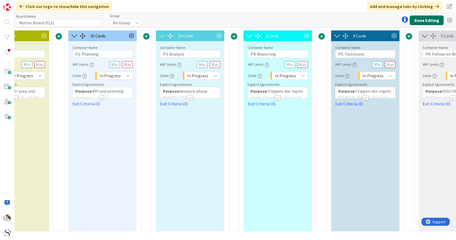
click at [342, 19] on button "Done Editing" at bounding box center [427, 20] width 34 height 10
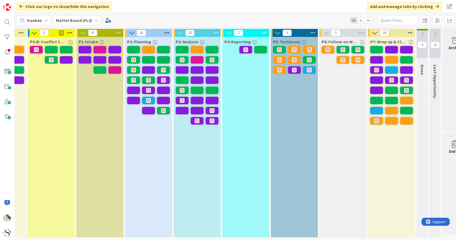
scroll to position [0, 54]
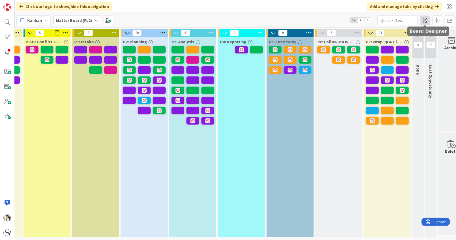
click at [342, 23] on span at bounding box center [425, 20] width 10 height 10
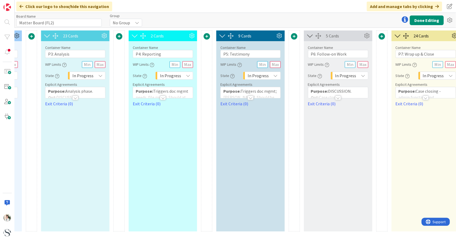
scroll to position [0, 432]
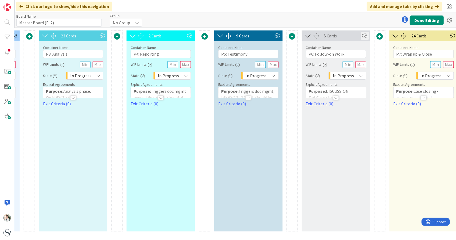
click at [342, 35] on icon at bounding box center [365, 36] width 8 height 8
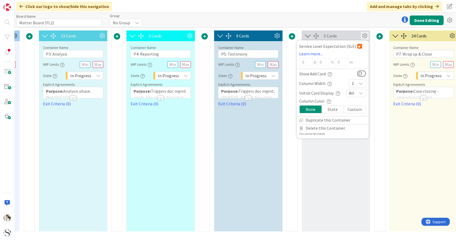
click at [342, 110] on div "Custom" at bounding box center [355, 108] width 22 height 7
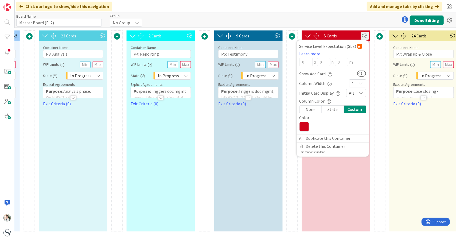
click at [306, 126] on icon at bounding box center [304, 127] width 10 height 10
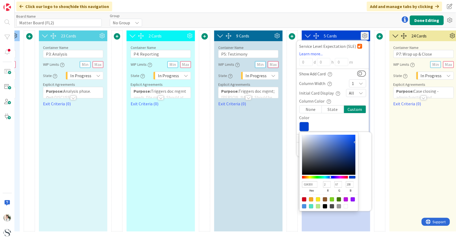
drag, startPoint x: 347, startPoint y: 176, endPoint x: 330, endPoint y: 178, distance: 17.0
click at [330, 147] on div at bounding box center [325, 177] width 46 height 5
click at [342, 147] on div "5 Cards Service Level Expectation (SLE) Learn more... 0 d 0 h 0 m Show Add Card…" at bounding box center [336, 130] width 68 height 201
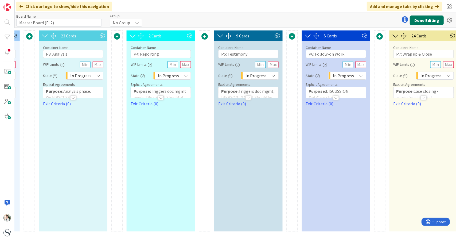
click at [342, 21] on button "Done Editing" at bounding box center [427, 20] width 34 height 10
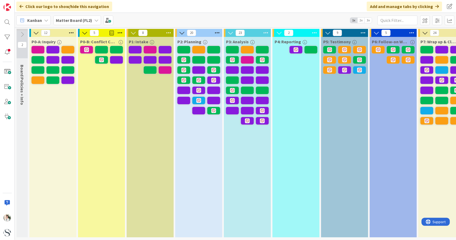
click at [272, 15] on div "Kanban Matter Board (FL2) 1x 2x 3x" at bounding box center [235, 20] width 441 height 15
click at [342, 20] on span "2x" at bounding box center [360, 20] width 7 height 5
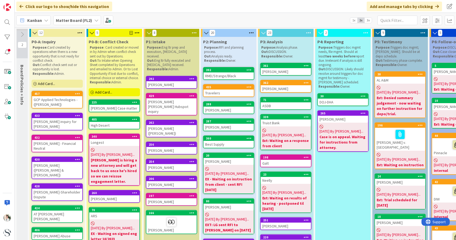
click at [342, 18] on span "1x" at bounding box center [353, 20] width 7 height 5
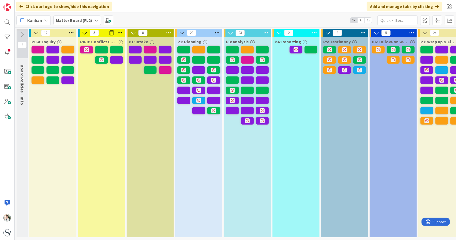
click at [342, 20] on span "3x" at bounding box center [368, 20] width 7 height 5
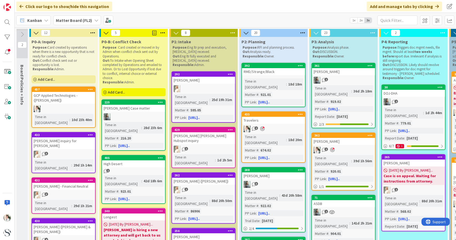
click at [175, 33] on icon at bounding box center [176, 33] width 6 height 6
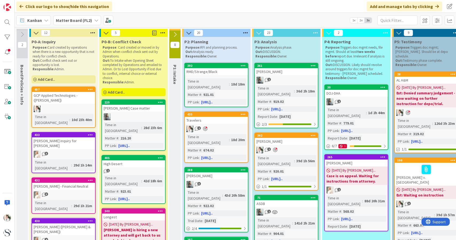
click at [175, 33] on icon at bounding box center [175, 35] width 6 height 6
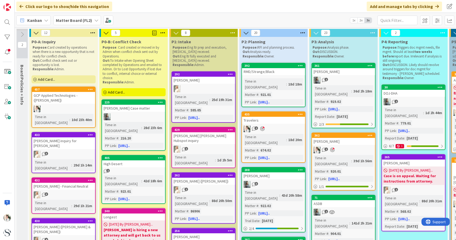
click at [175, 33] on icon at bounding box center [176, 33] width 6 height 6
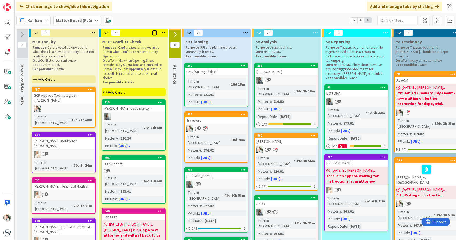
click at [104, 32] on icon at bounding box center [106, 33] width 6 height 6
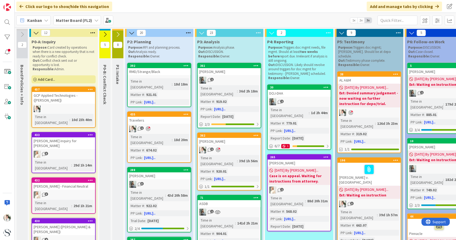
click at [37, 32] on icon at bounding box center [36, 33] width 6 height 6
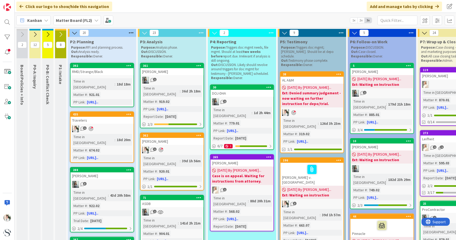
click at [72, 31] on icon at bounding box center [75, 33] width 6 height 6
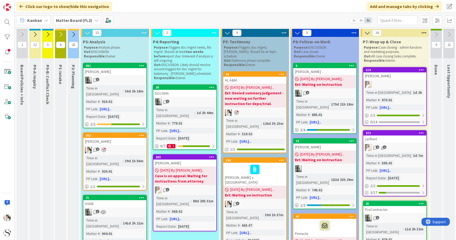
click at [88, 31] on icon at bounding box center [87, 33] width 6 height 6
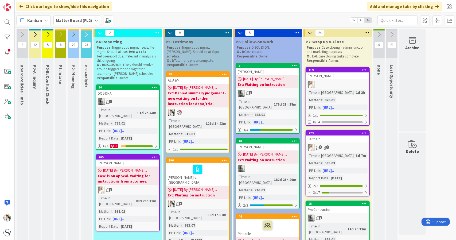
click at [98, 33] on icon at bounding box center [100, 33] width 6 height 6
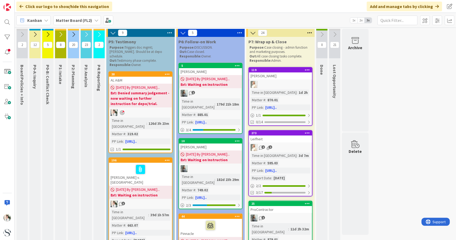
click at [114, 34] on icon at bounding box center [113, 33] width 6 height 6
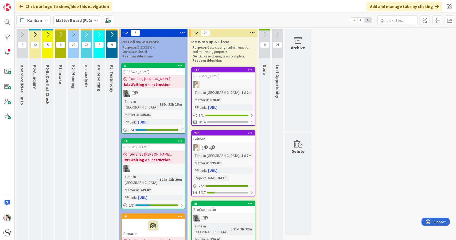
click at [125, 34] on icon at bounding box center [126, 33] width 6 height 6
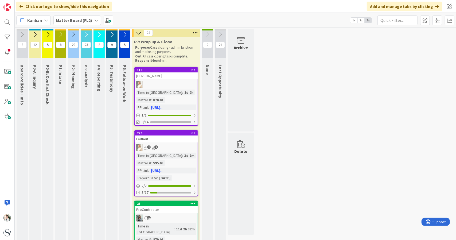
click at [138, 34] on icon at bounding box center [139, 33] width 6 height 6
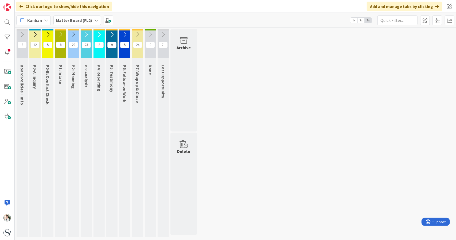
click at [85, 33] on icon at bounding box center [86, 35] width 6 height 6
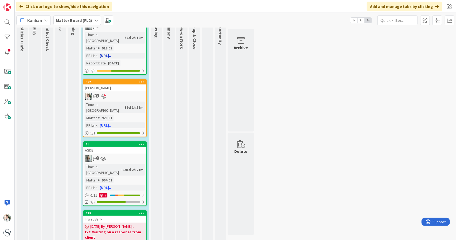
scroll to position [80, 0]
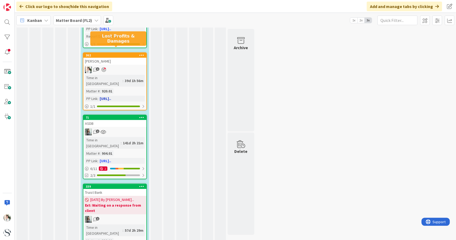
click at [115, 53] on div "362" at bounding box center [116, 55] width 61 height 4
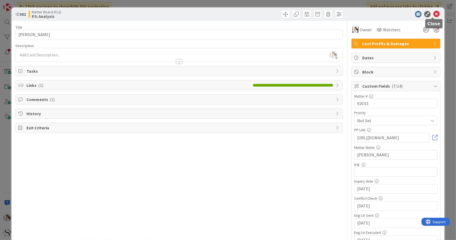
click at [342, 14] on icon at bounding box center [436, 14] width 6 height 6
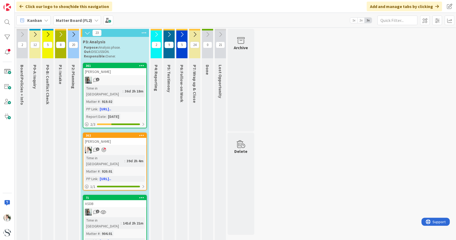
click at [159, 34] on icon at bounding box center [156, 35] width 6 height 6
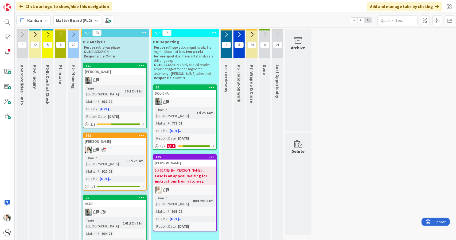
click at [226, 32] on icon at bounding box center [226, 35] width 6 height 6
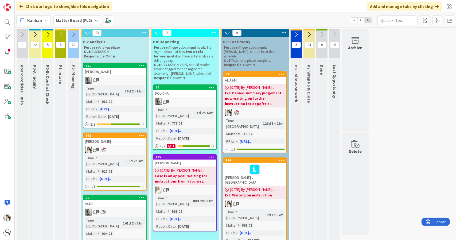
click at [299, 32] on icon at bounding box center [296, 35] width 6 height 6
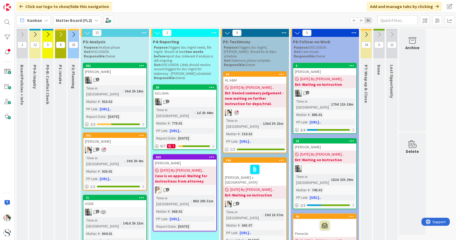
click at [342, 33] on icon at bounding box center [366, 35] width 6 height 6
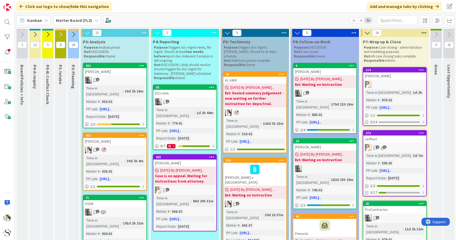
click at [74, 34] on icon at bounding box center [74, 35] width 6 height 6
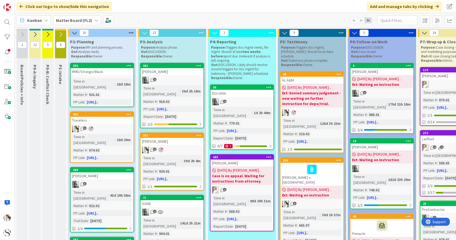
click at [60, 34] on icon at bounding box center [61, 35] width 6 height 6
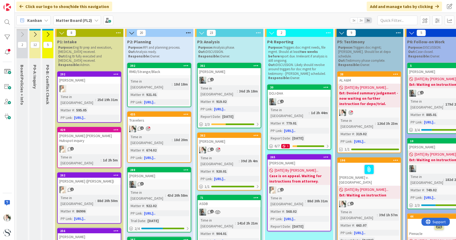
click at [48, 32] on icon at bounding box center [48, 35] width 6 height 6
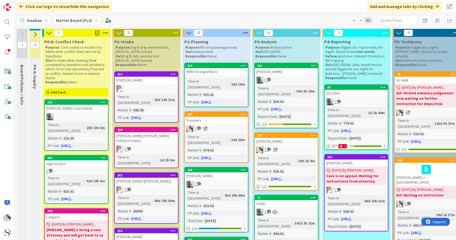
click at [36, 34] on icon at bounding box center [35, 35] width 6 height 6
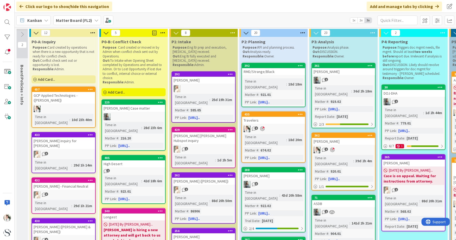
click at [23, 35] on icon at bounding box center [22, 35] width 6 height 6
